Goal: Obtain resource: Download file/media

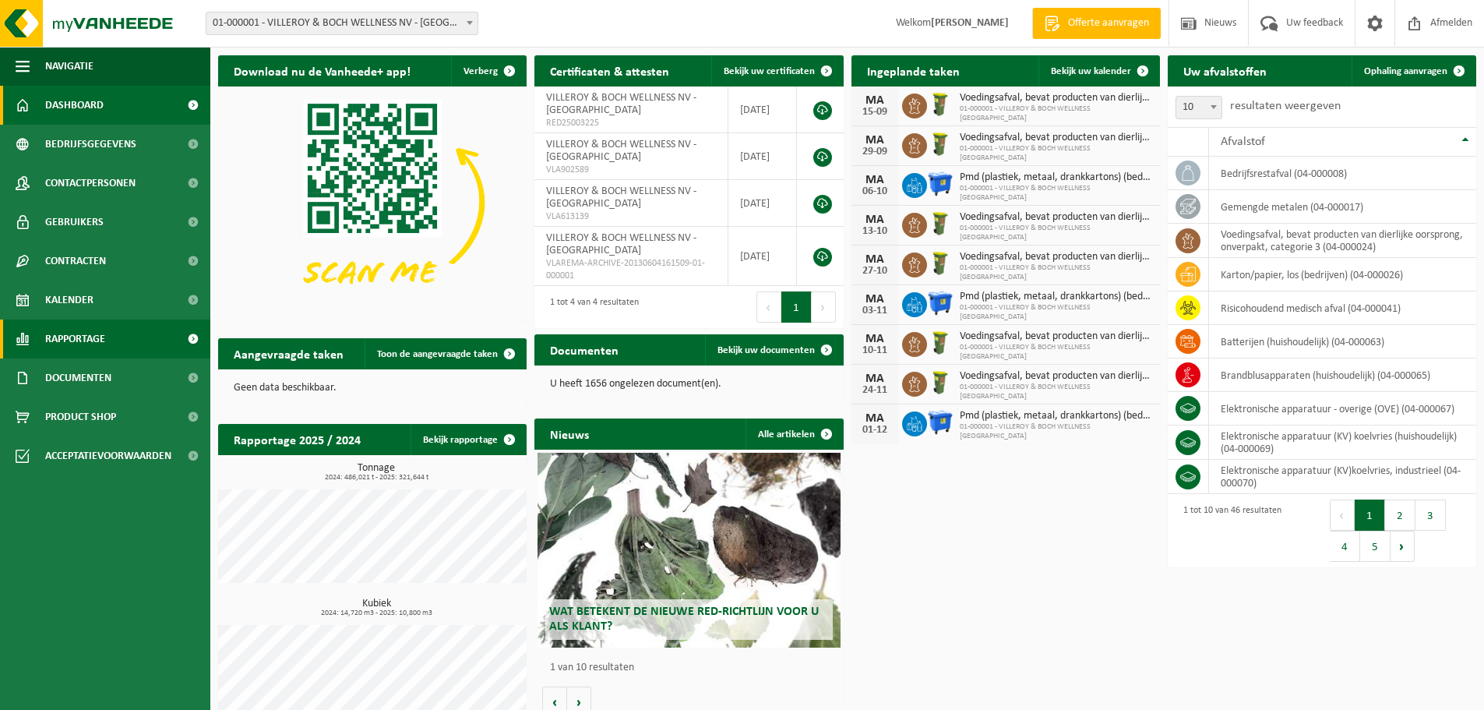
click at [73, 346] on span "Rapportage" at bounding box center [75, 338] width 60 height 39
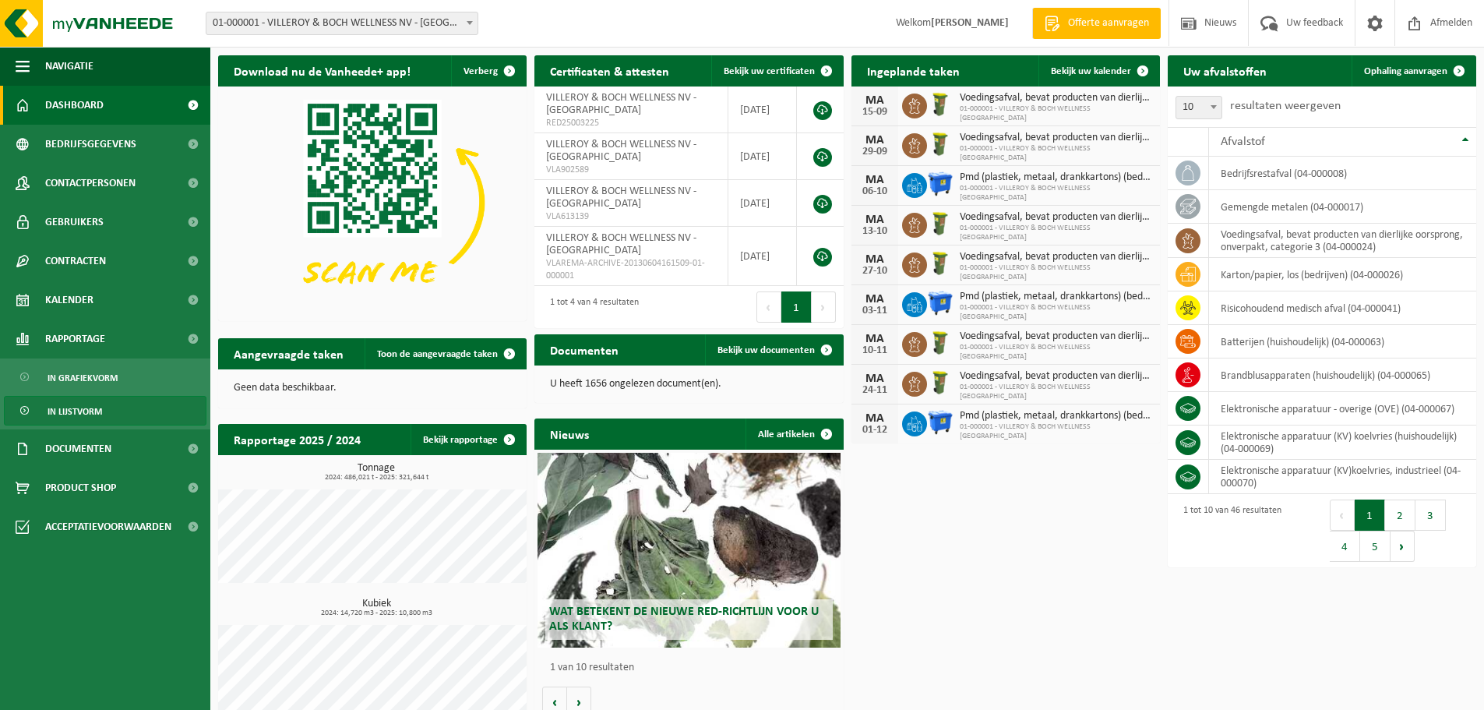
click at [70, 409] on span "In lijstvorm" at bounding box center [75, 411] width 55 height 30
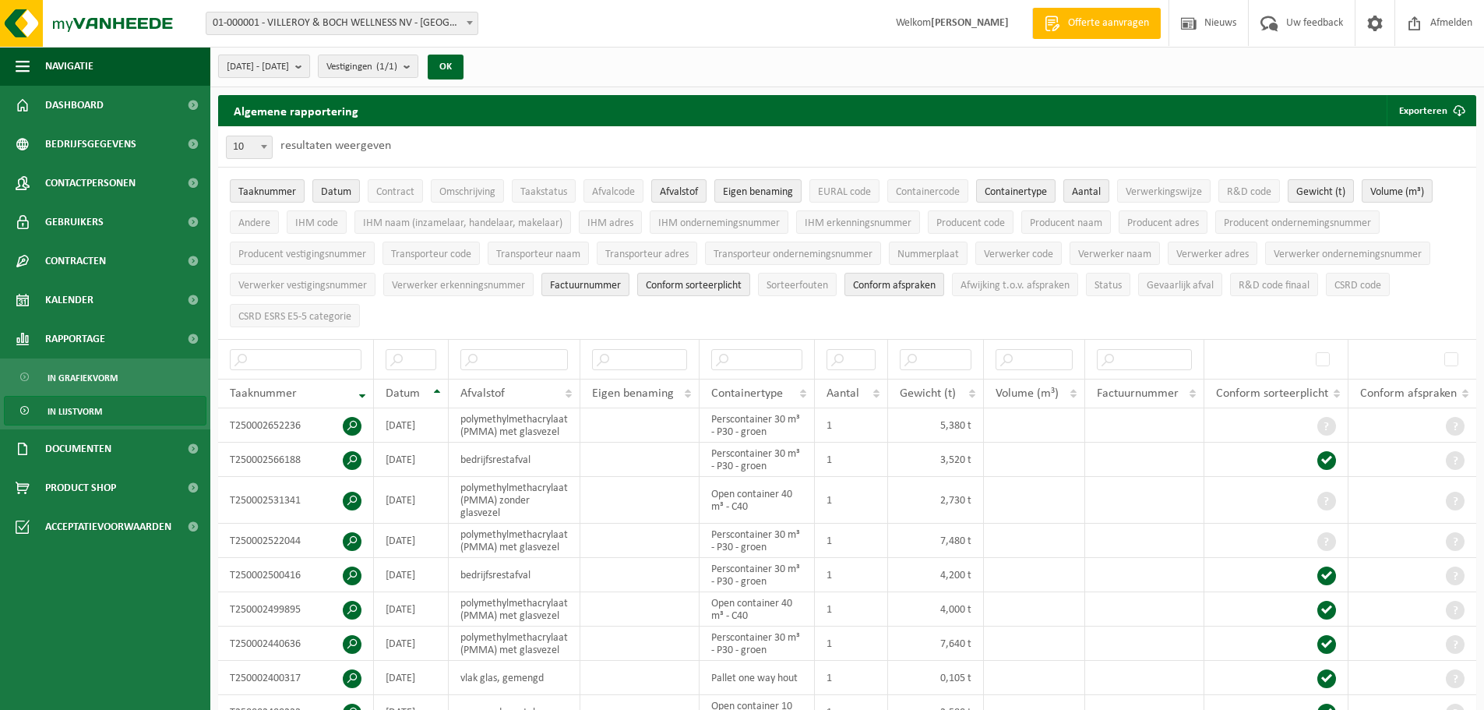
click at [309, 68] on b "submit" at bounding box center [302, 66] width 14 height 22
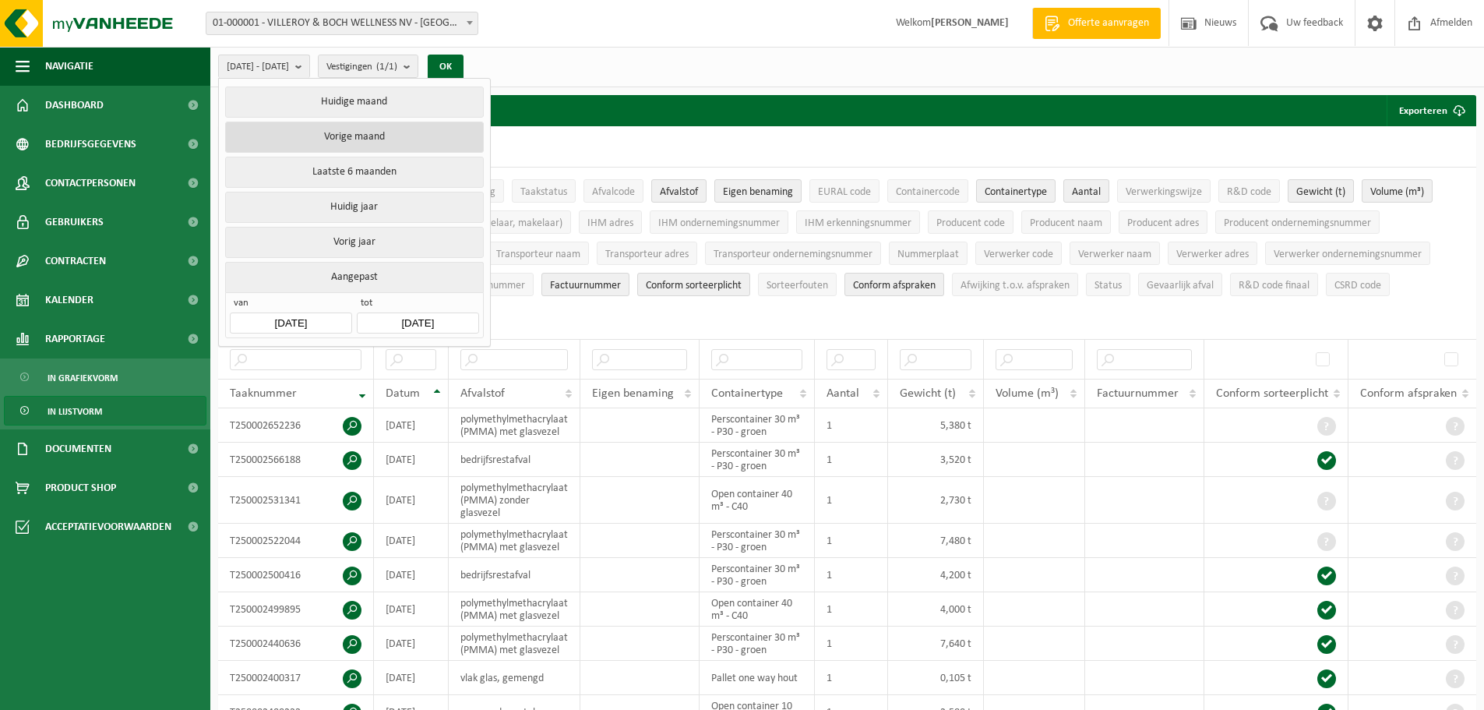
click at [342, 136] on button "Vorige maand" at bounding box center [354, 137] width 258 height 31
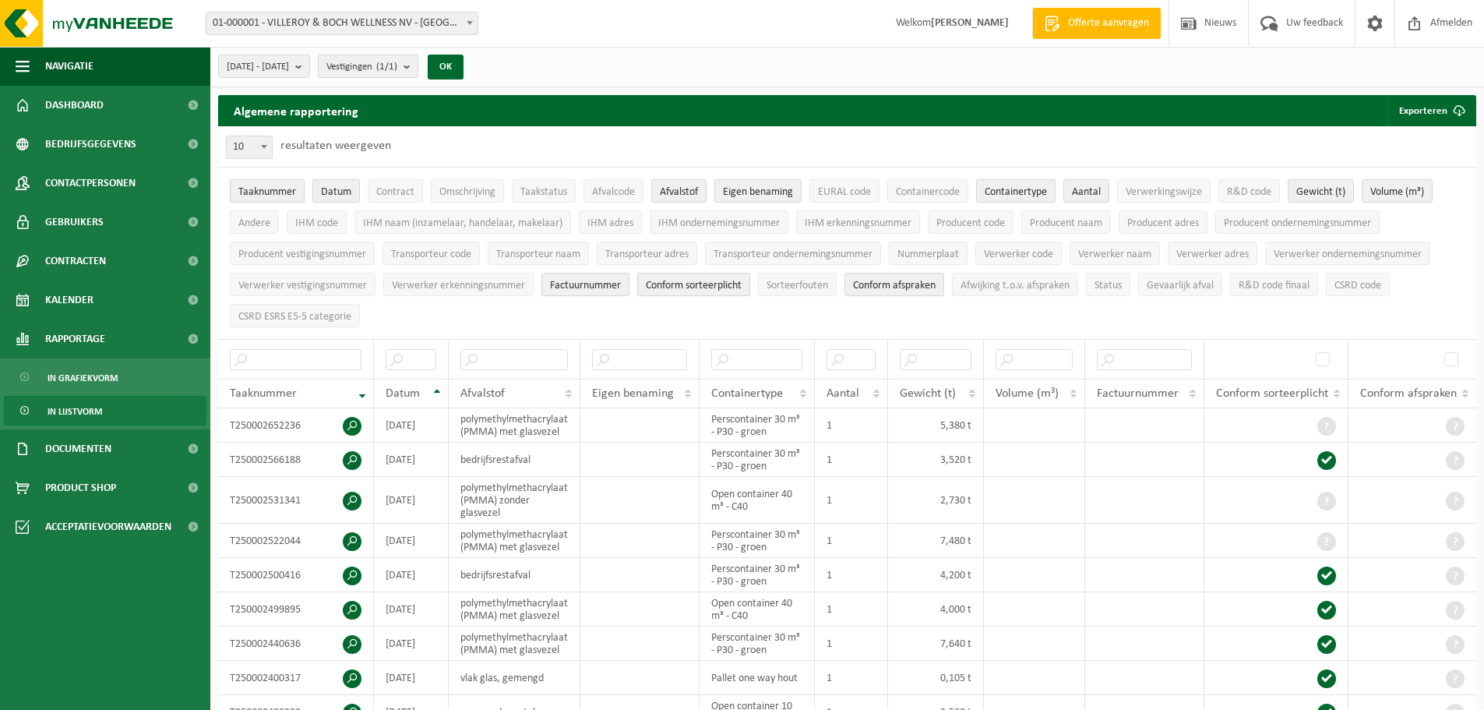
click at [284, 192] on span "Taaknummer" at bounding box center [267, 192] width 58 height 12
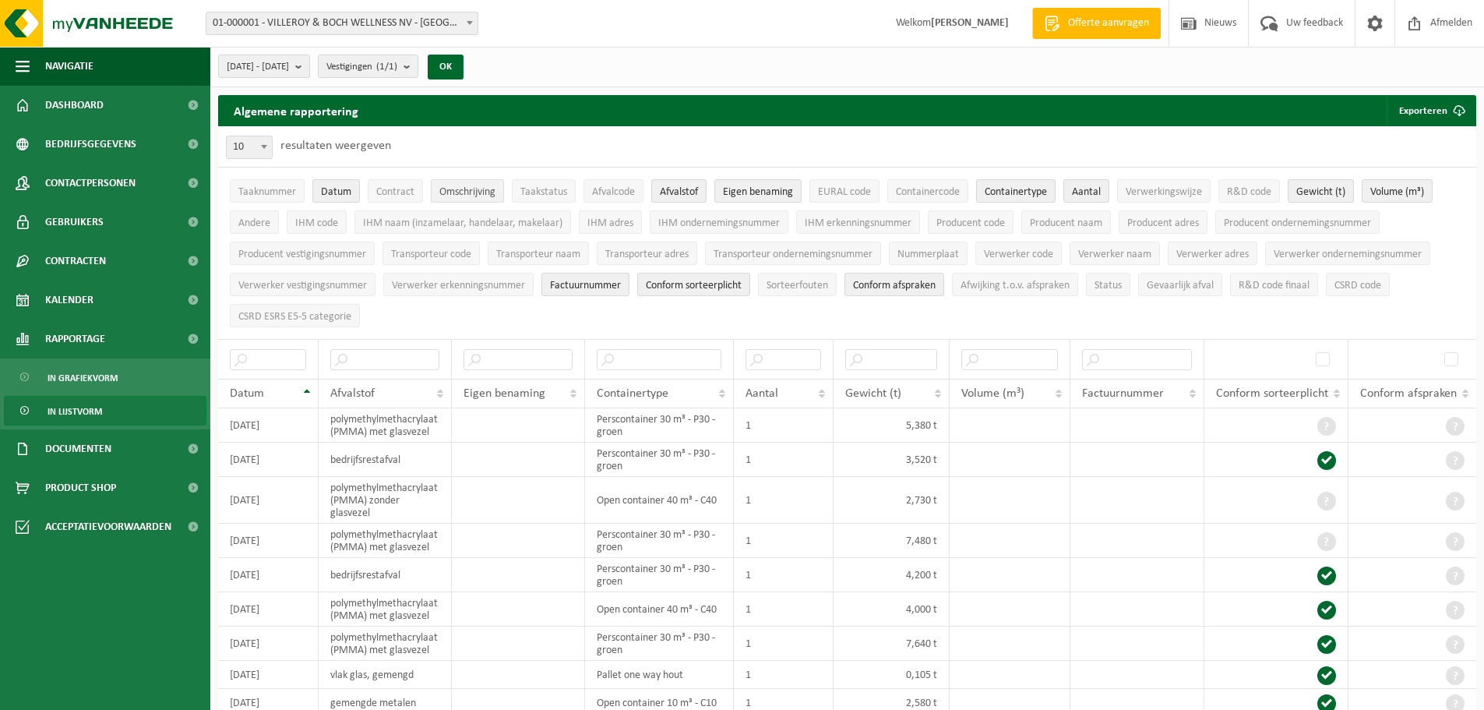
click at [478, 194] on span "Omschrijving" at bounding box center [467, 192] width 56 height 12
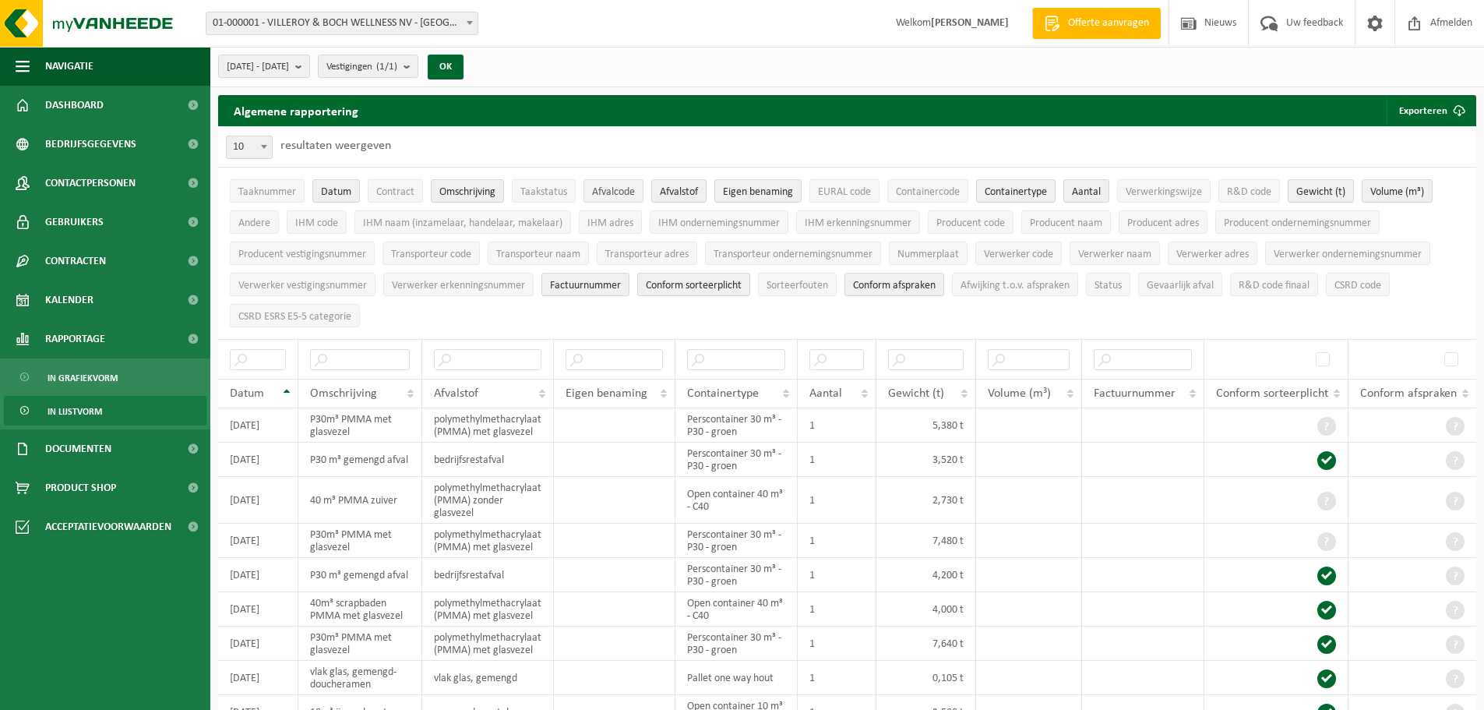
click at [622, 191] on span "Afvalcode" at bounding box center [613, 192] width 43 height 12
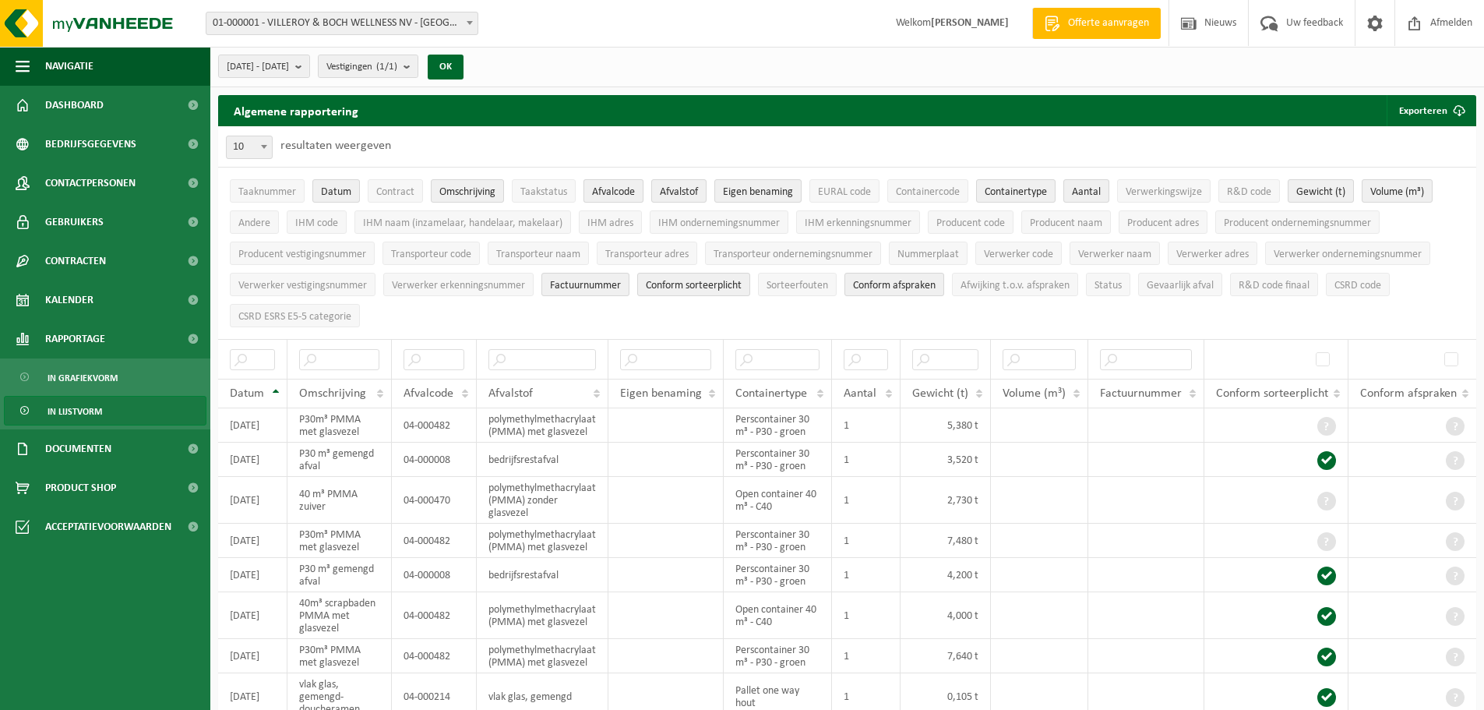
click at [622, 191] on span "Afvalcode" at bounding box center [613, 192] width 43 height 12
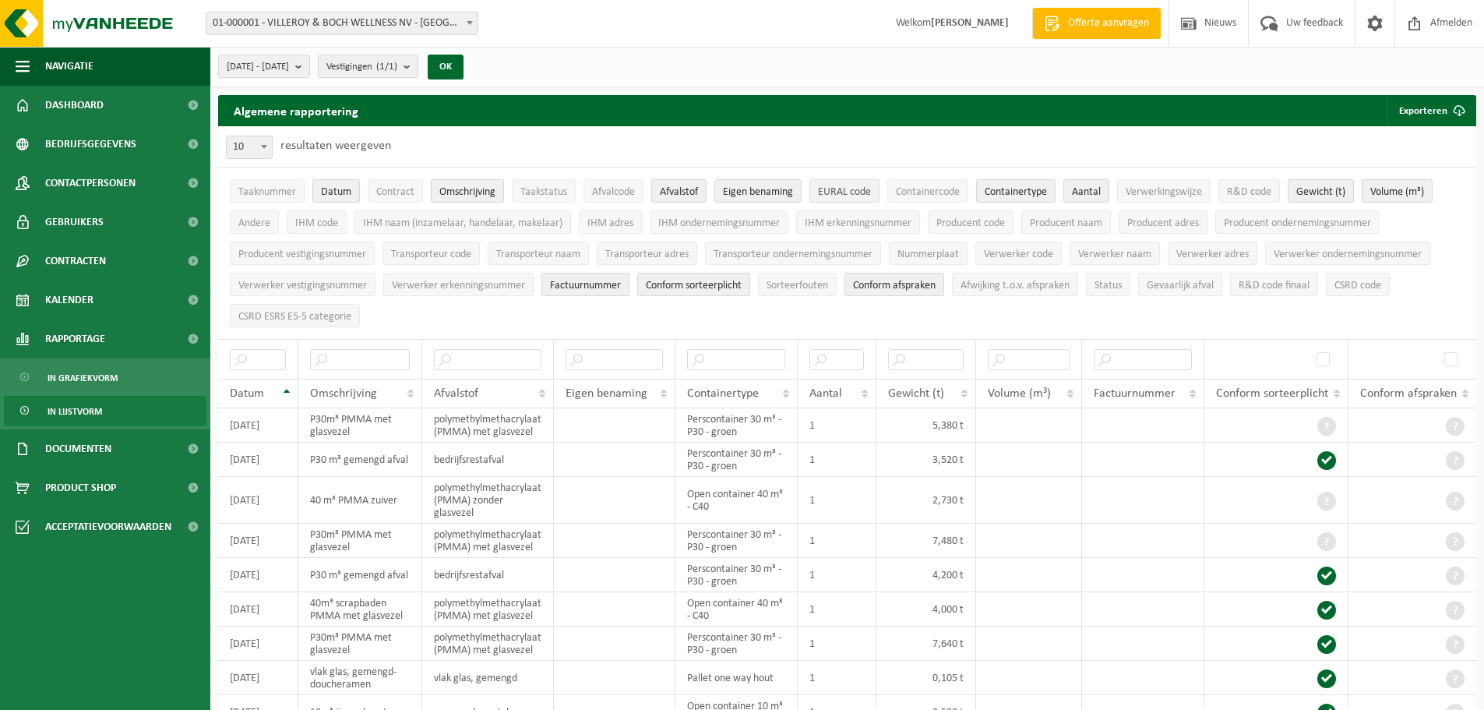
click at [820, 192] on span "EURAL code" at bounding box center [844, 192] width 53 height 12
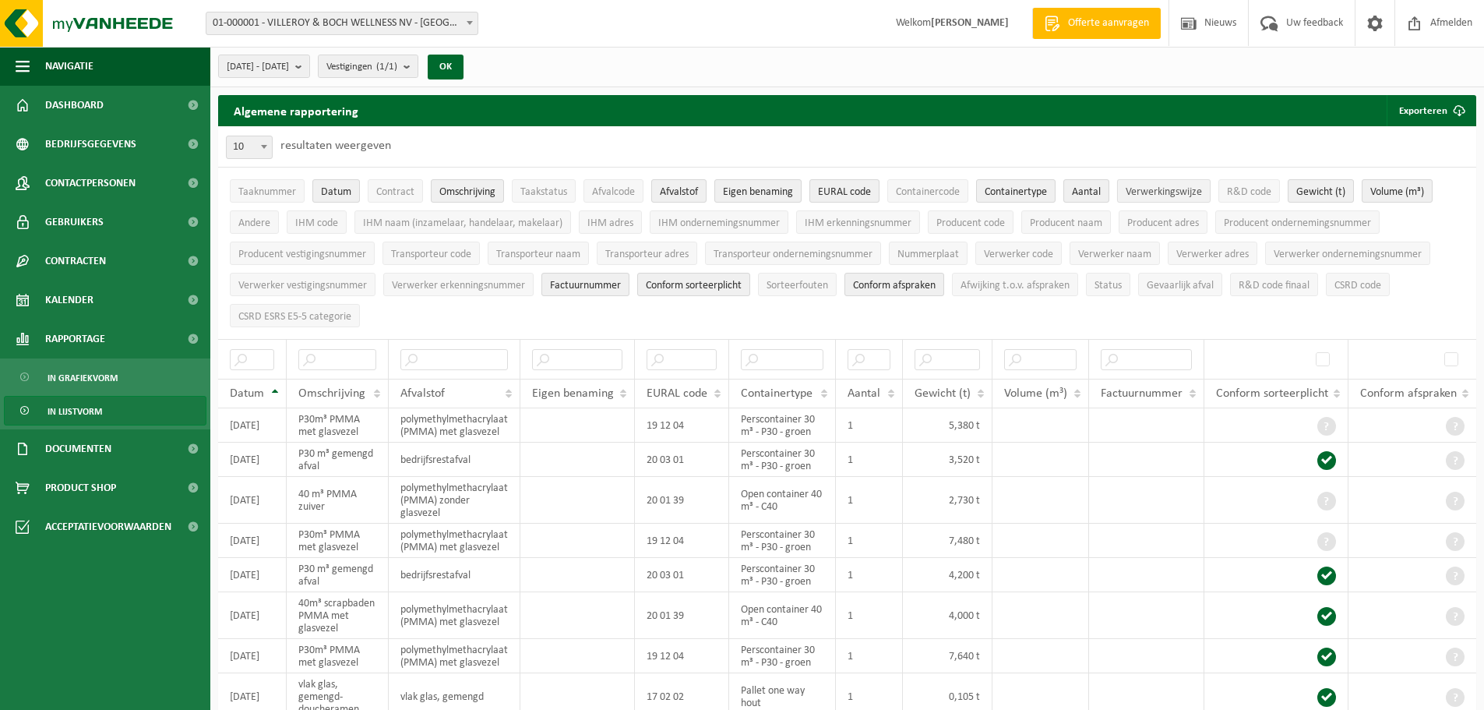
click at [1161, 196] on span "Verwerkingswijze" at bounding box center [1164, 192] width 76 height 12
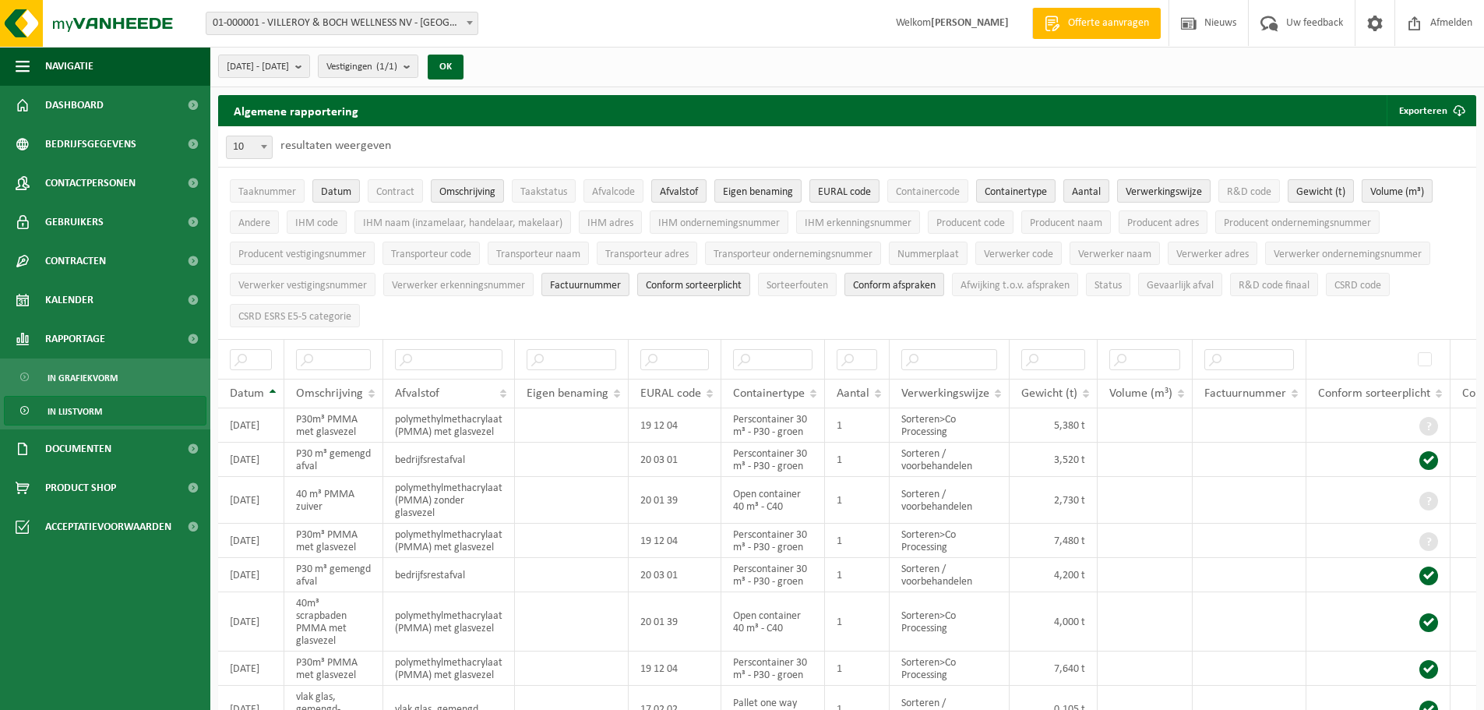
click at [1397, 194] on span "Volume (m³)" at bounding box center [1397, 192] width 54 height 12
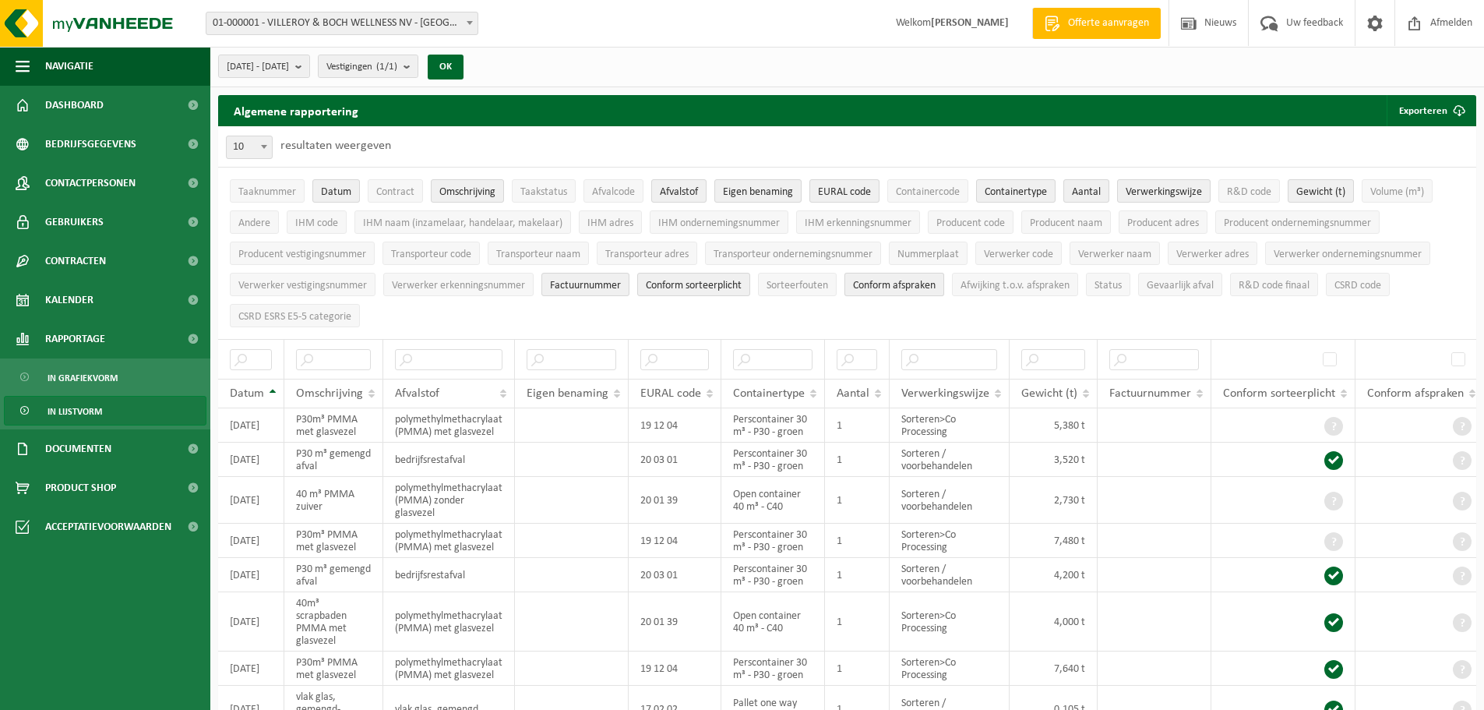
click at [900, 281] on span "Conform afspraken" at bounding box center [894, 286] width 83 height 12
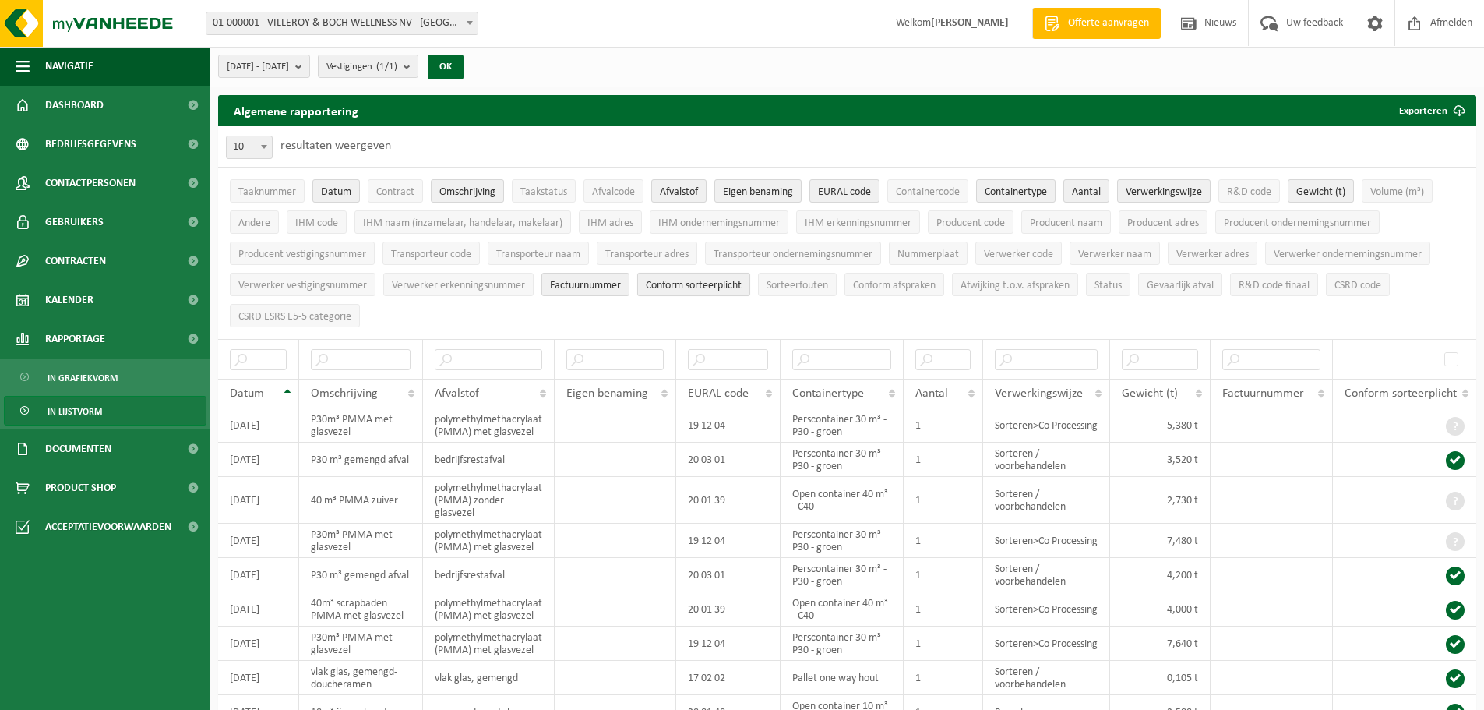
drag, startPoint x: 714, startPoint y: 281, endPoint x: 698, endPoint y: 281, distance: 16.4
click at [706, 281] on span "Conform sorteerplicht" at bounding box center [694, 286] width 96 height 12
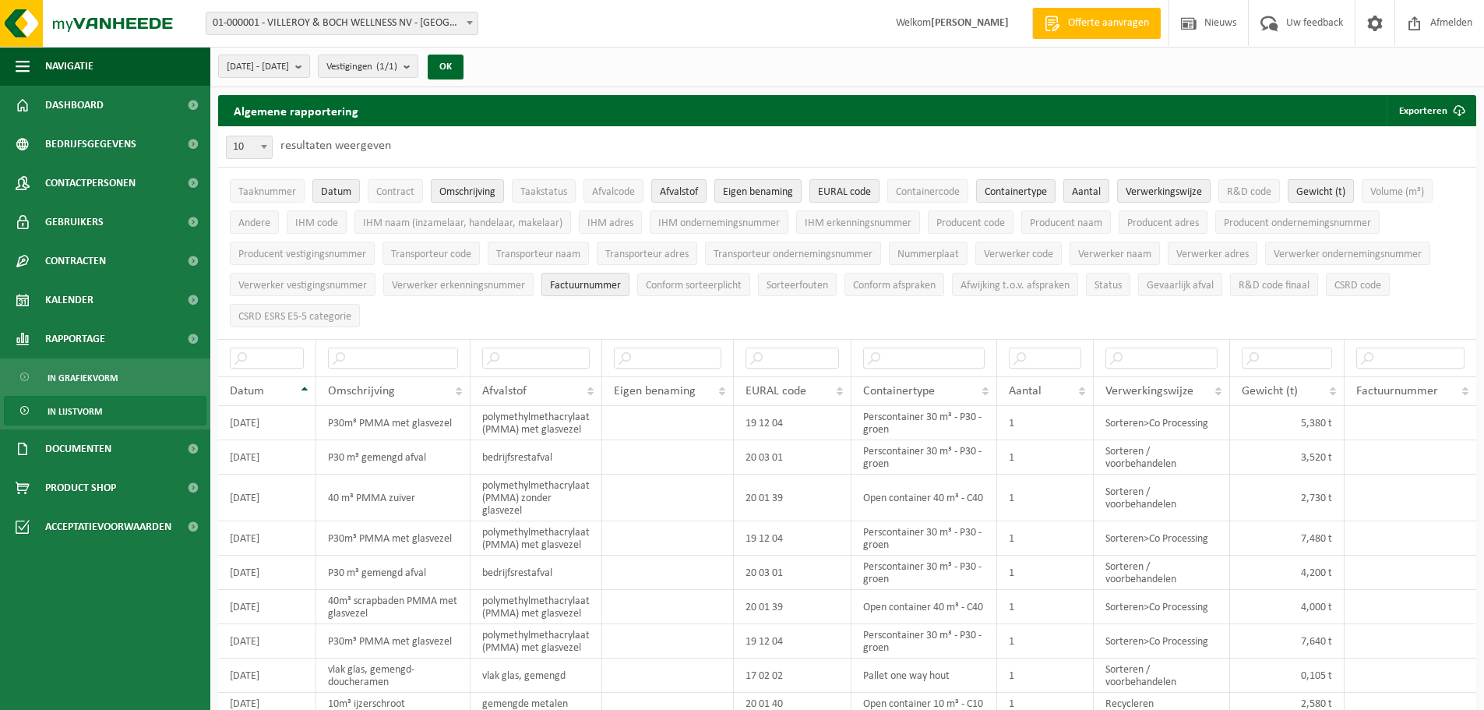
click at [581, 280] on span "Factuurnummer" at bounding box center [585, 286] width 71 height 12
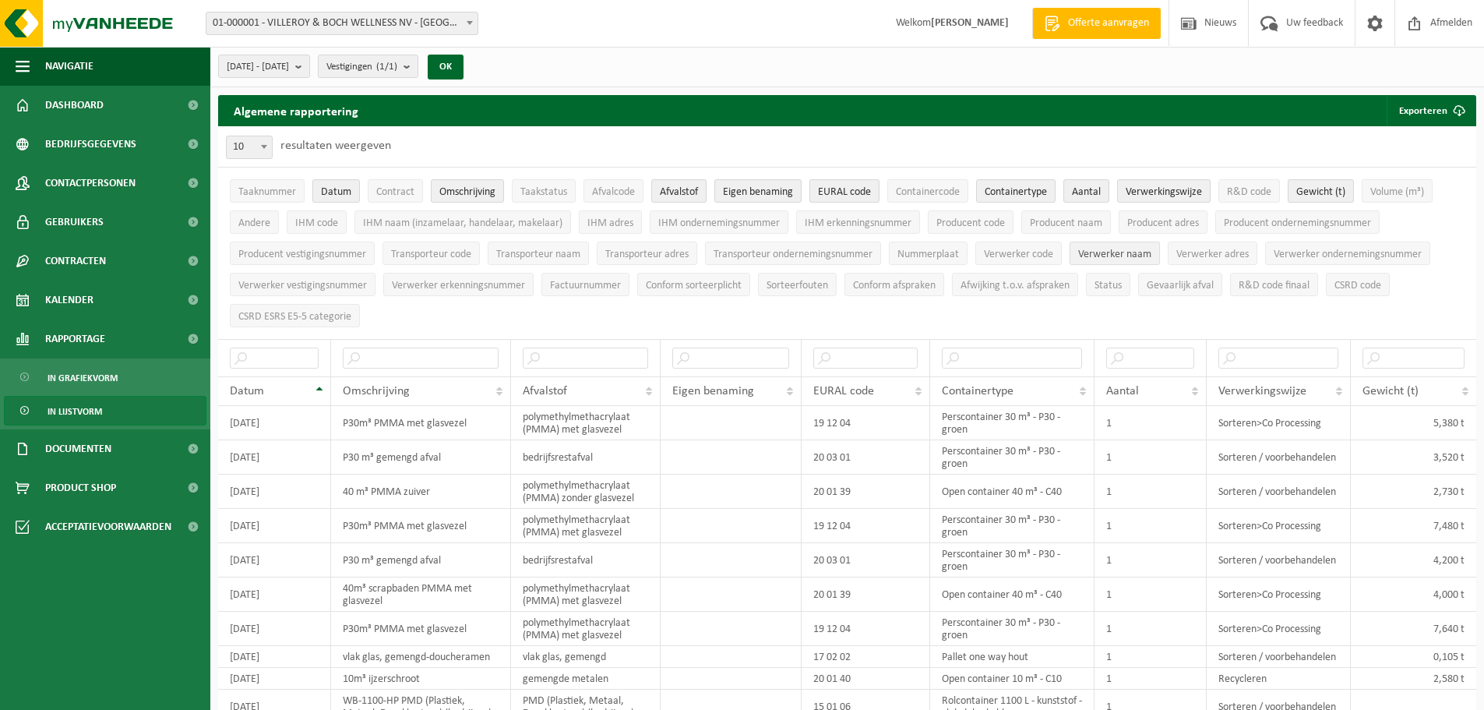
click at [1112, 252] on span "Verwerker naam" at bounding box center [1114, 254] width 73 height 12
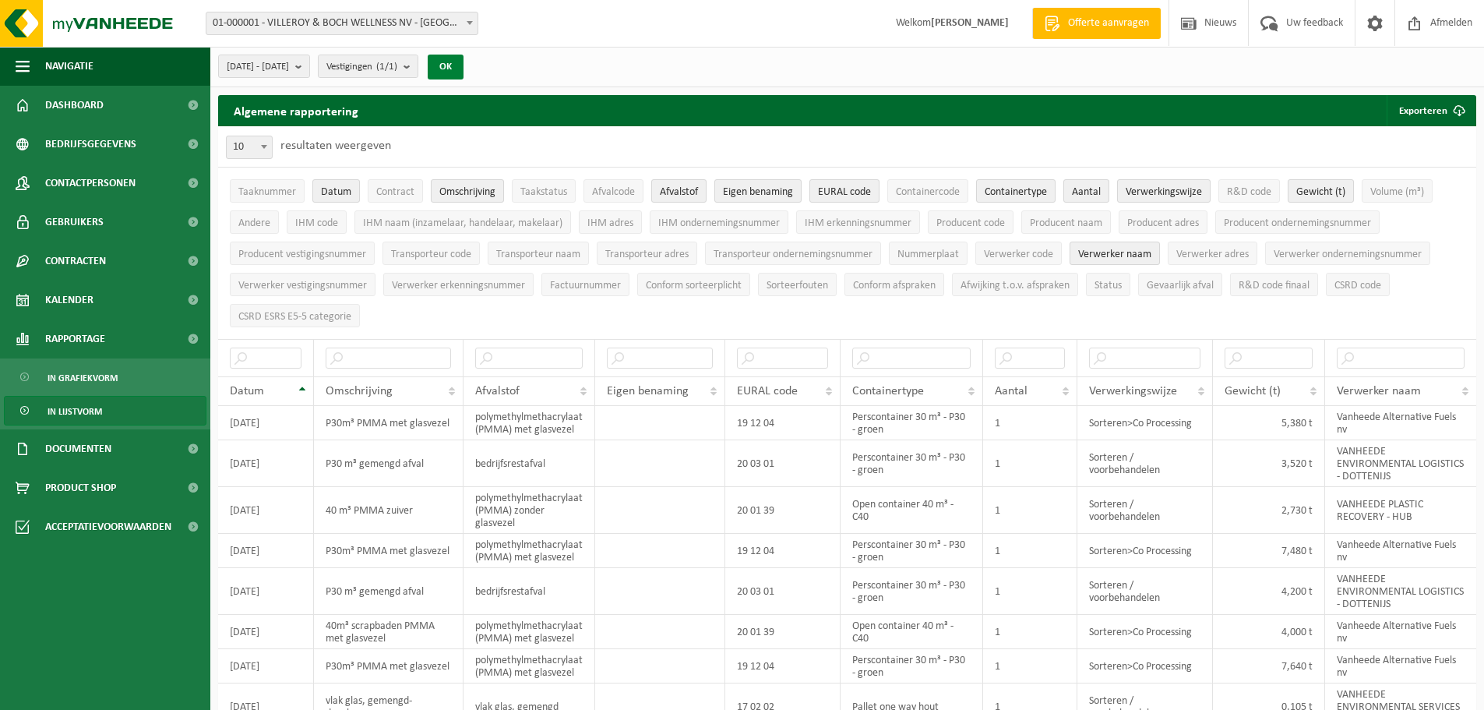
click at [463, 69] on button "OK" at bounding box center [446, 67] width 36 height 25
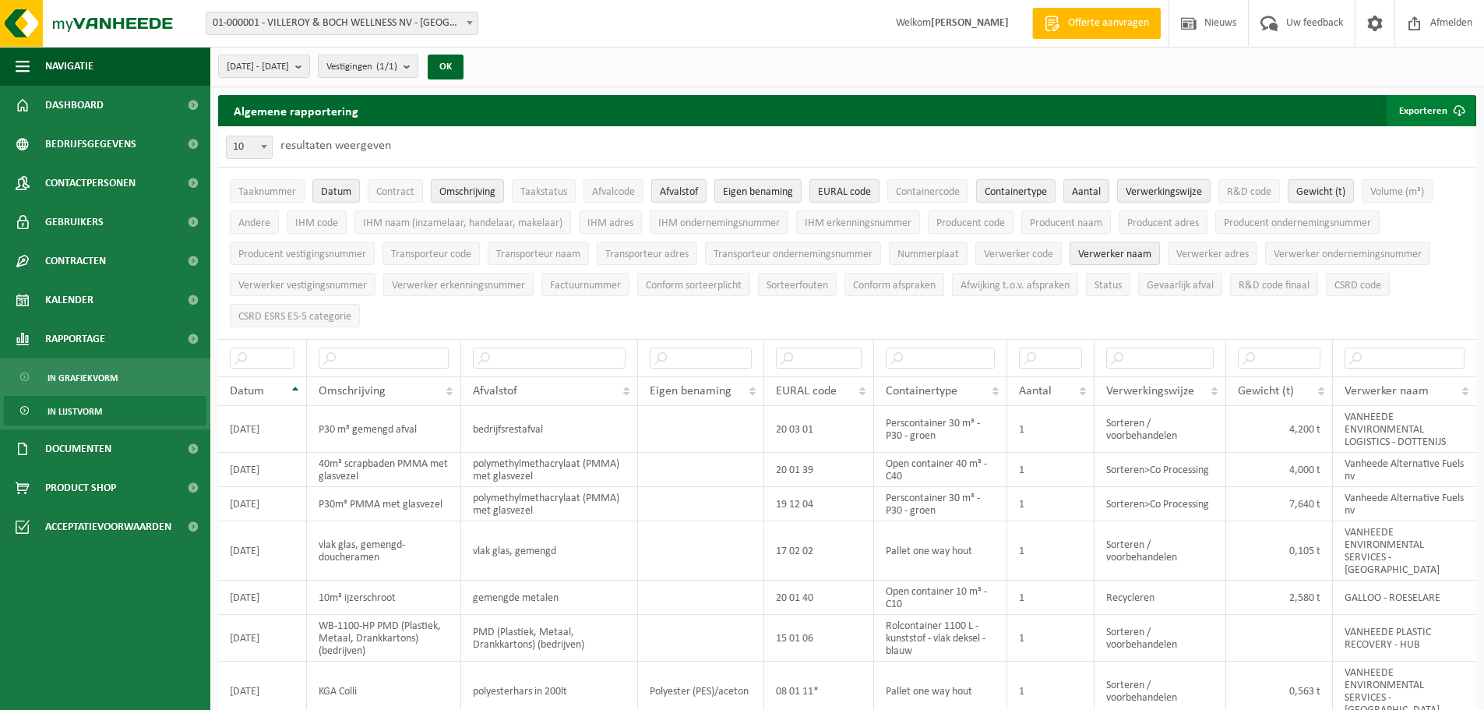
click at [1445, 109] on span "submit" at bounding box center [1458, 110] width 31 height 31
click at [1444, 139] on link "Enkel mijn selectie" at bounding box center [1403, 141] width 141 height 31
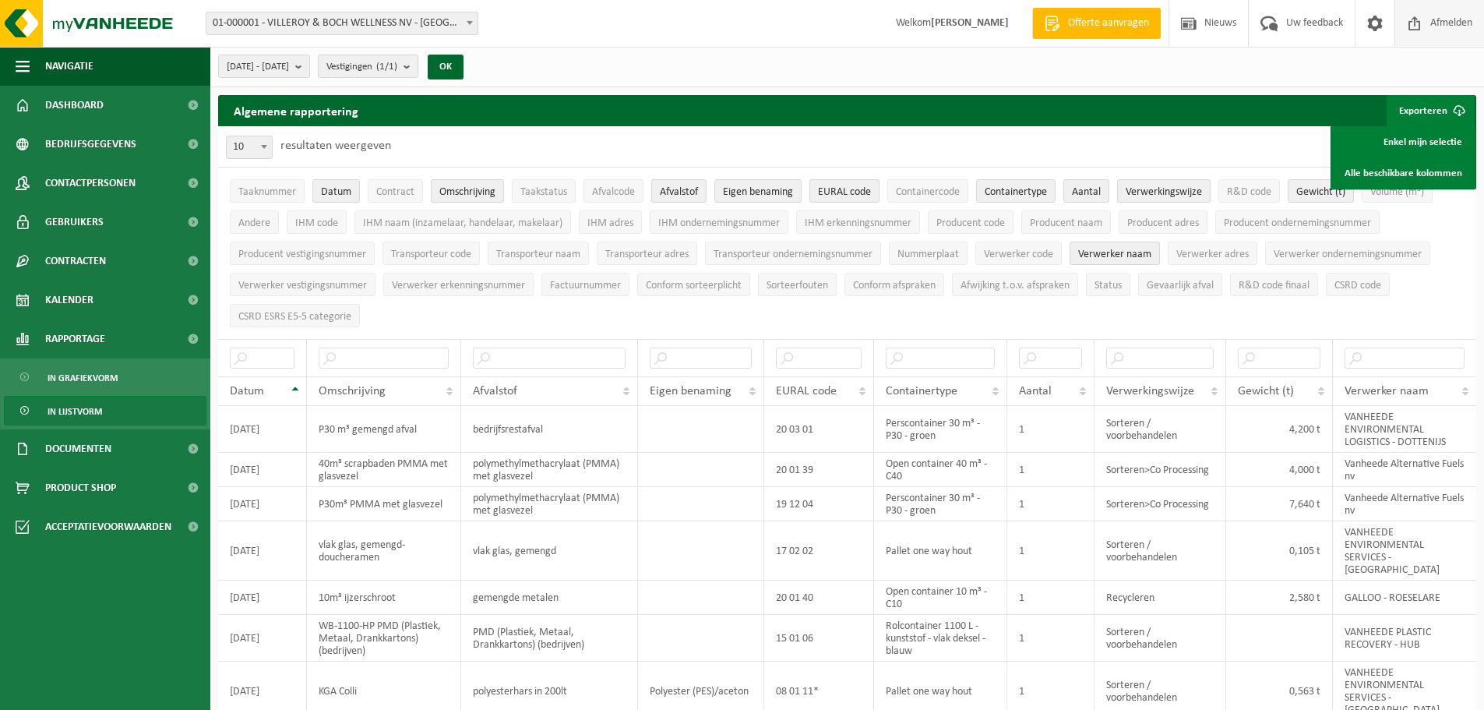
click at [1471, 19] on span "Afmelden" at bounding box center [1451, 23] width 50 height 46
